Goal: Submit feedback/report problem

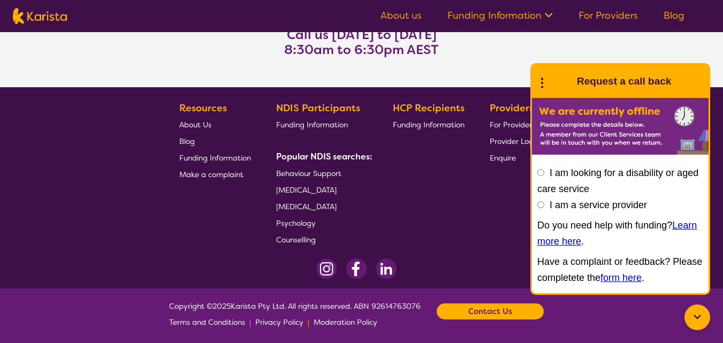
scroll to position [934, 0]
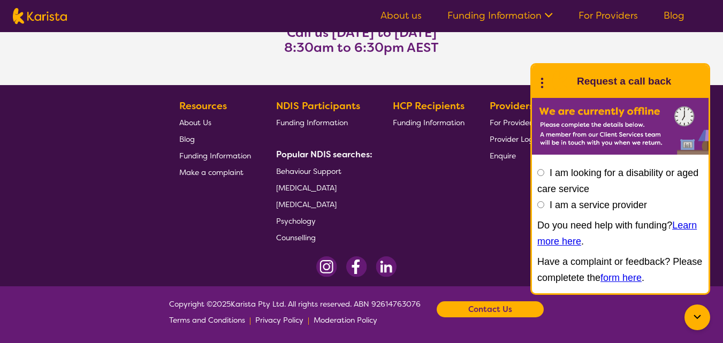
click at [431, 253] on footer "Resources About Us Blog Funding Information Make a complaint NDIS Participants …" at bounding box center [361, 185] width 723 height 201
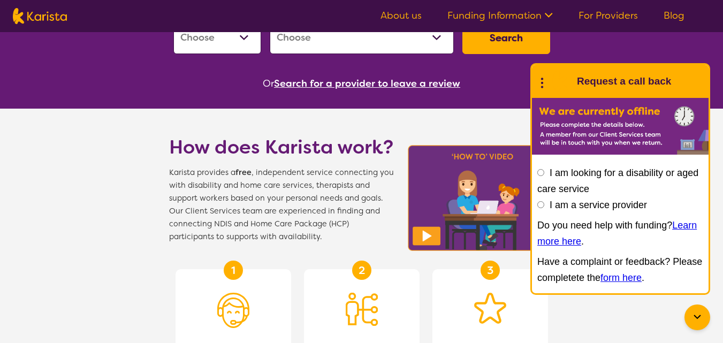
scroll to position [0, 0]
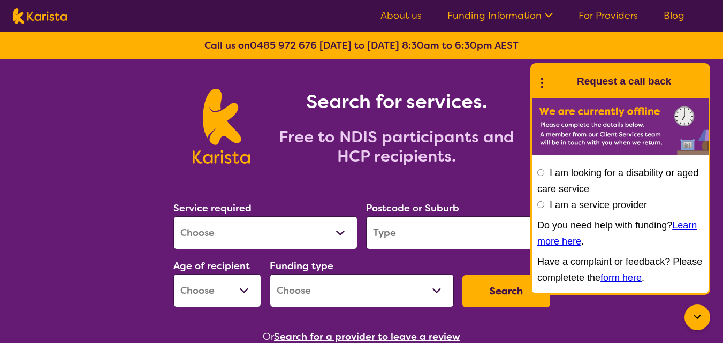
click at [546, 12] on icon at bounding box center [547, 14] width 11 height 11
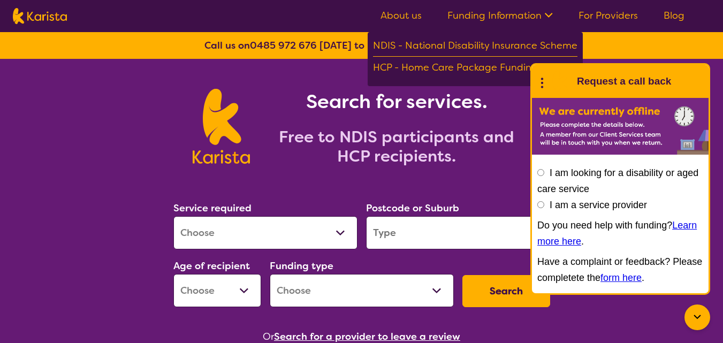
click at [491, 179] on section "Service required Allied Health Assistant Assessment ([MEDICAL_DATA] or [MEDICAL…" at bounding box center [361, 257] width 411 height 175
click at [619, 279] on link "form here" at bounding box center [621, 278] width 41 height 11
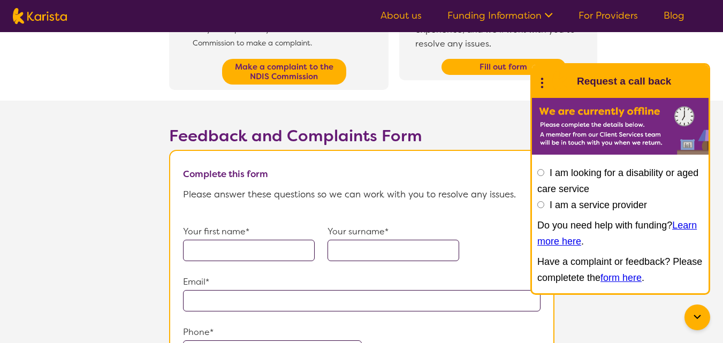
scroll to position [503, 0]
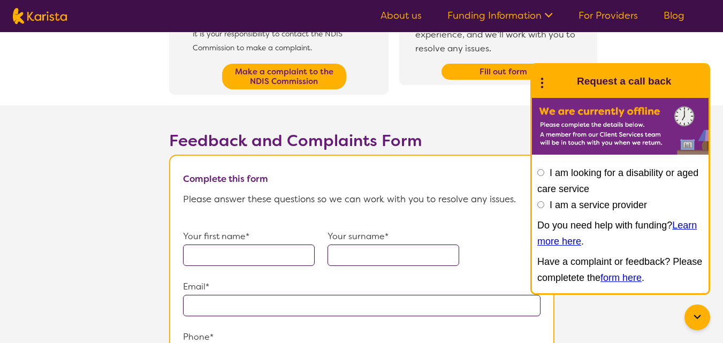
drag, startPoint x: 727, startPoint y: 78, endPoint x: 695, endPoint y: 196, distance: 122.5
click at [695, 196] on html "About us Funding Information NDIS - National Disability Insurance Scheme HCP - …" at bounding box center [361, 193] width 723 height 1393
drag, startPoint x: 82, startPoint y: 14, endPoint x: 30, endPoint y: 11, distance: 52.6
click at [30, 11] on nav "About us Funding Information NDIS - National Disability Insurance Scheme HCP - …" at bounding box center [361, 16] width 723 height 32
